Goal: Task Accomplishment & Management: Manage account settings

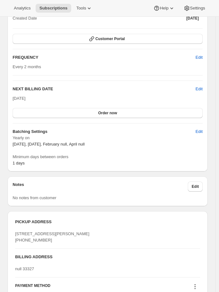
scroll to position [434, 0]
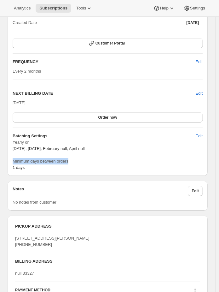
click at [113, 158] on span "Minimum days between orders" at bounding box center [108, 161] width 190 height 6
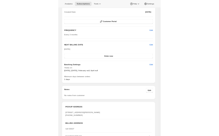
scroll to position [406, 0]
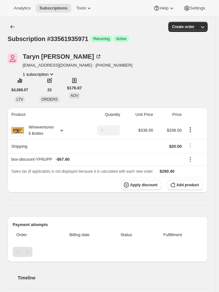
scroll to position [218, 0]
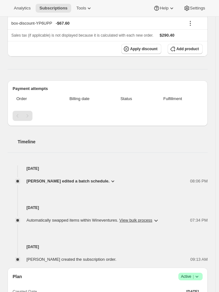
scroll to position [343, 0]
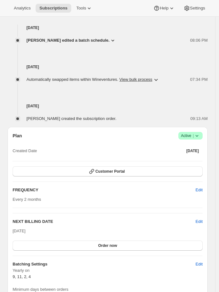
scroll to position [346, 0]
